Goal: Use online tool/utility: Use online tool/utility

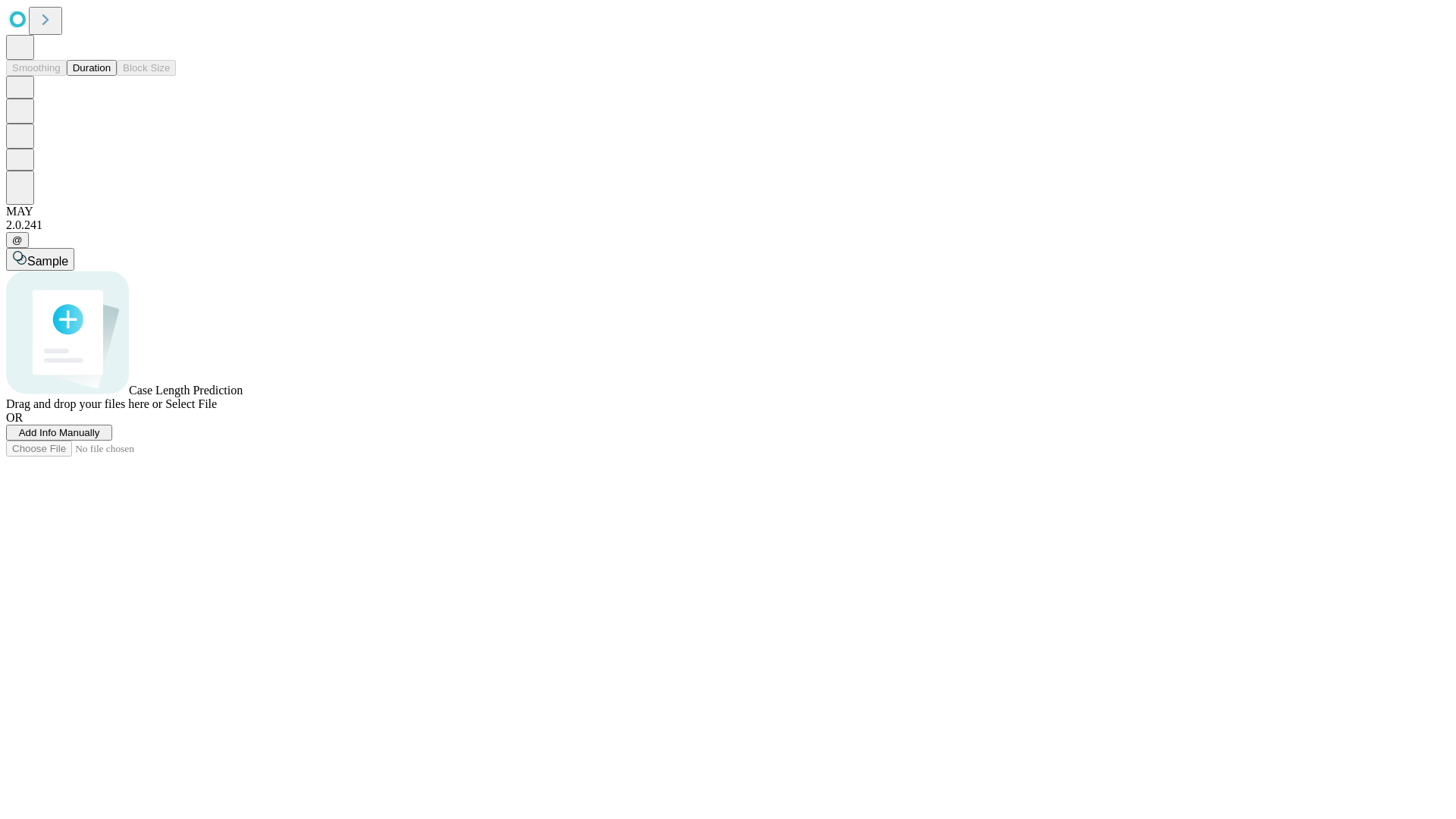
click at [111, 76] on button "Duration" at bounding box center [91, 68] width 50 height 16
click at [100, 438] on span "Add Info Manually" at bounding box center [60, 432] width 81 height 11
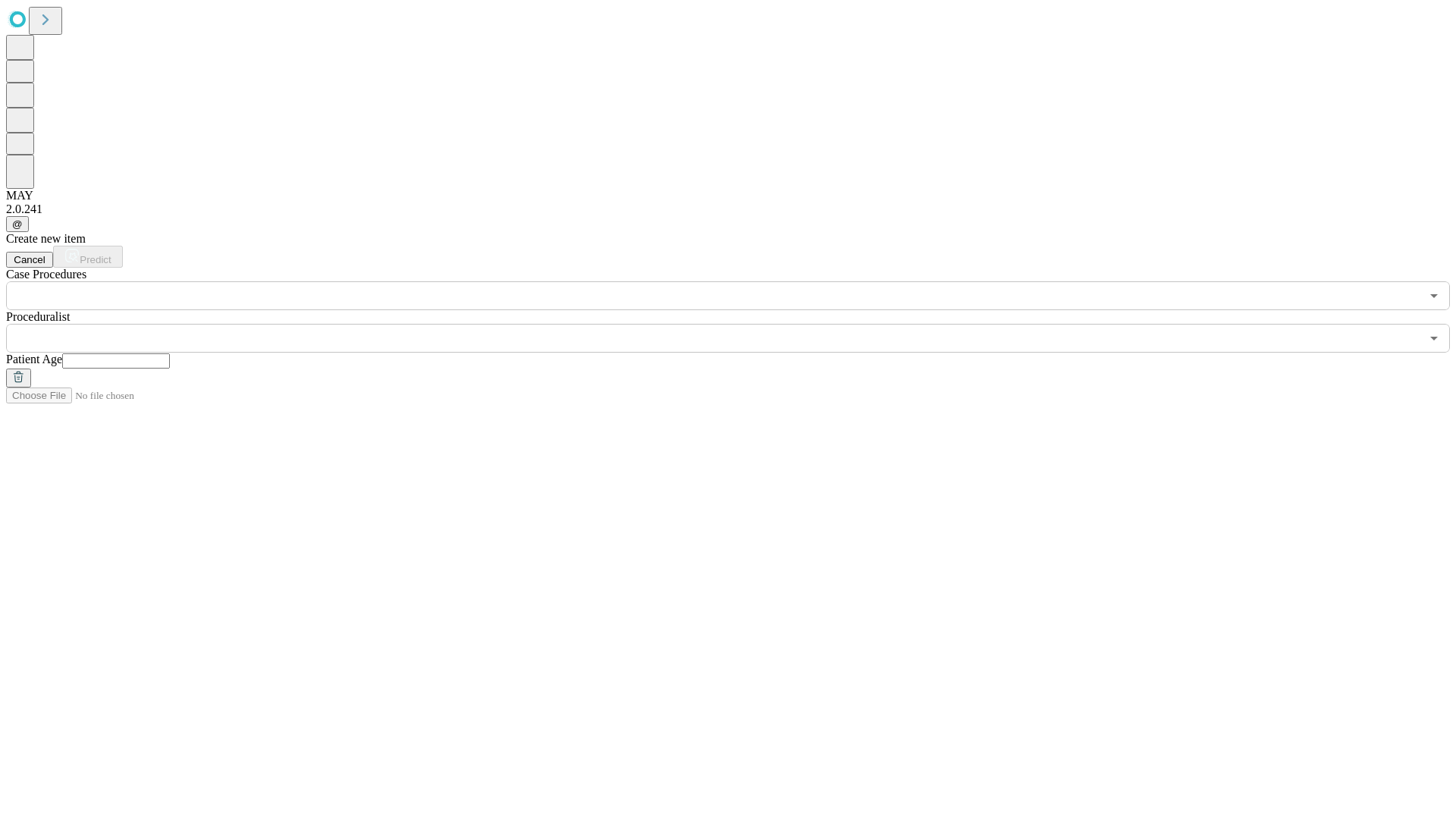
click at [170, 353] on input "text" at bounding box center [116, 360] width 107 height 15
type input "**"
click at [739, 323] on input "text" at bounding box center [713, 337] width 1415 height 29
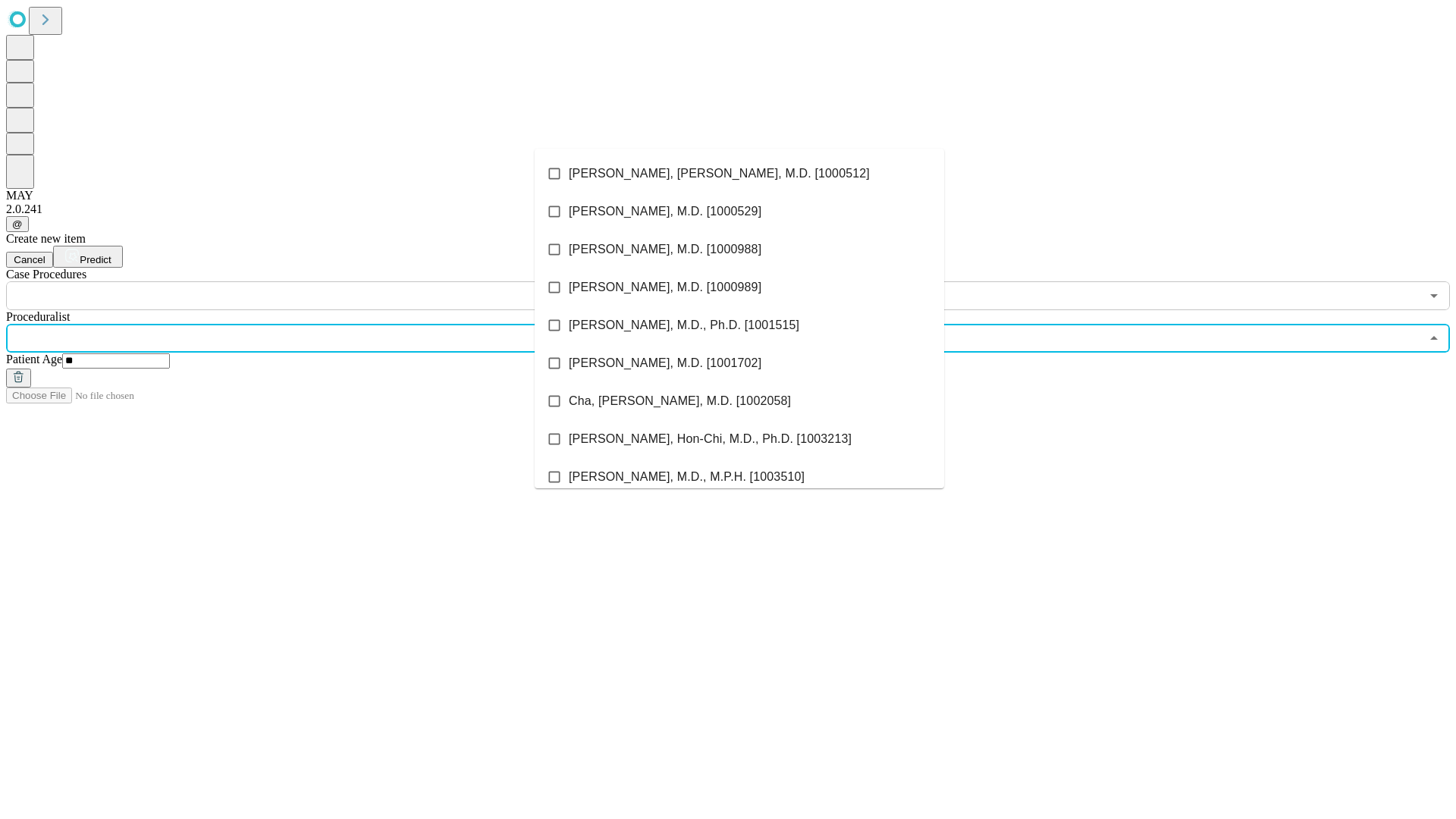
click at [739, 174] on li "[PERSON_NAME], [PERSON_NAME], M.D. [1000512]" at bounding box center [739, 173] width 410 height 38
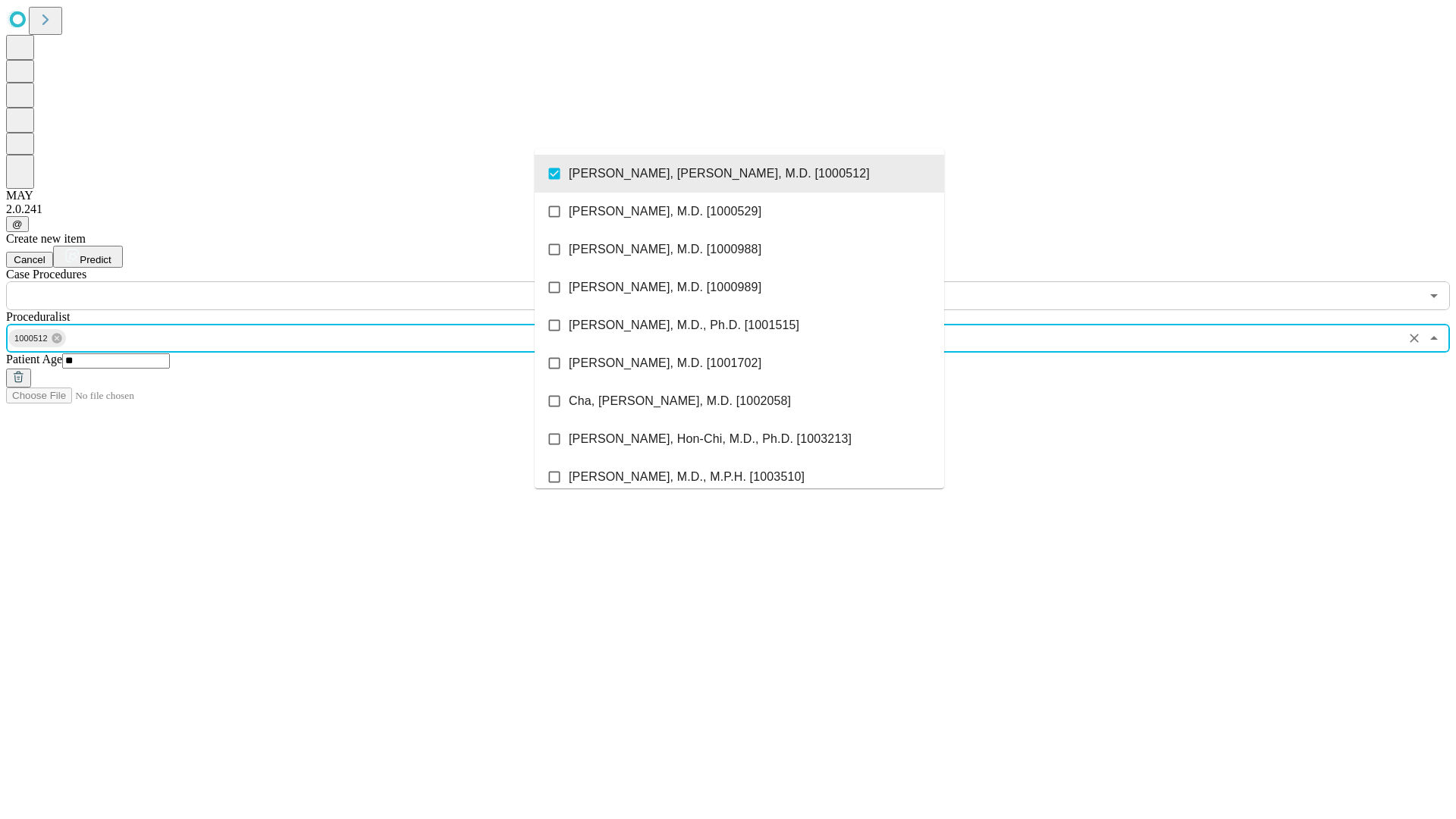
click at [318, 281] on input "text" at bounding box center [713, 295] width 1415 height 29
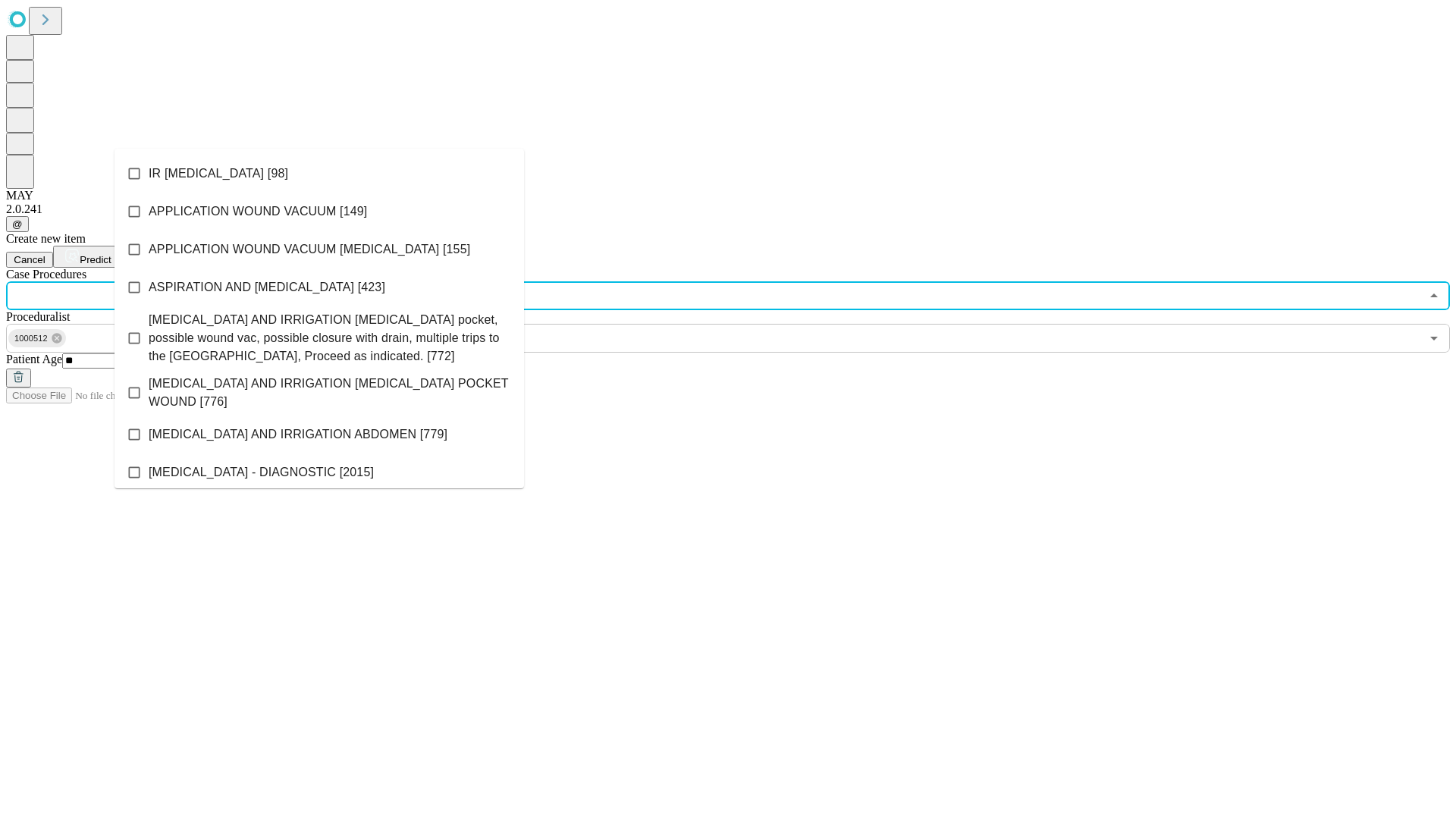
click at [319, 174] on li "IR [MEDICAL_DATA] [98]" at bounding box center [319, 173] width 410 height 38
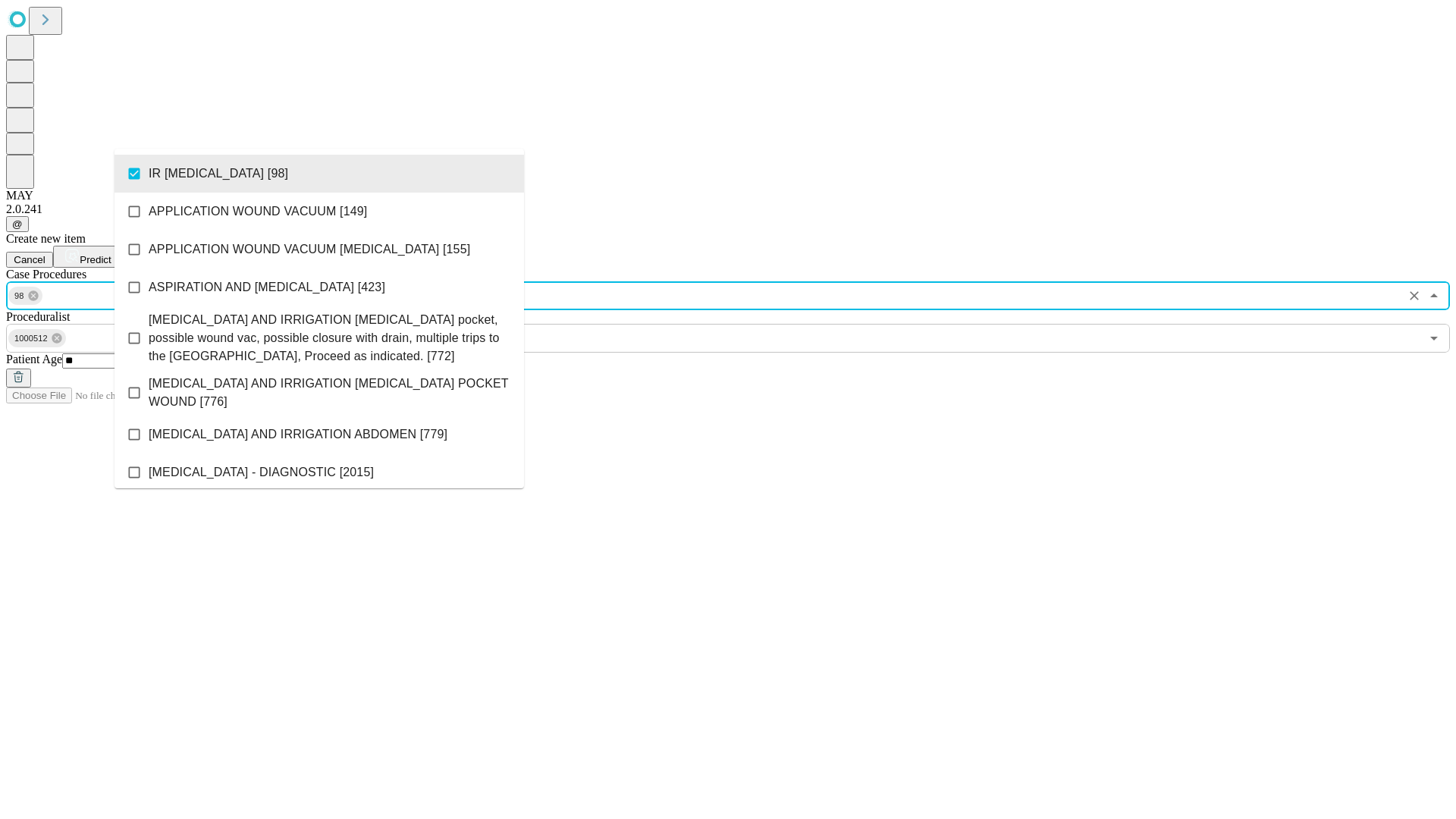
click at [111, 254] on span "Predict" at bounding box center [95, 259] width 31 height 11
